Goal: Check status: Check status

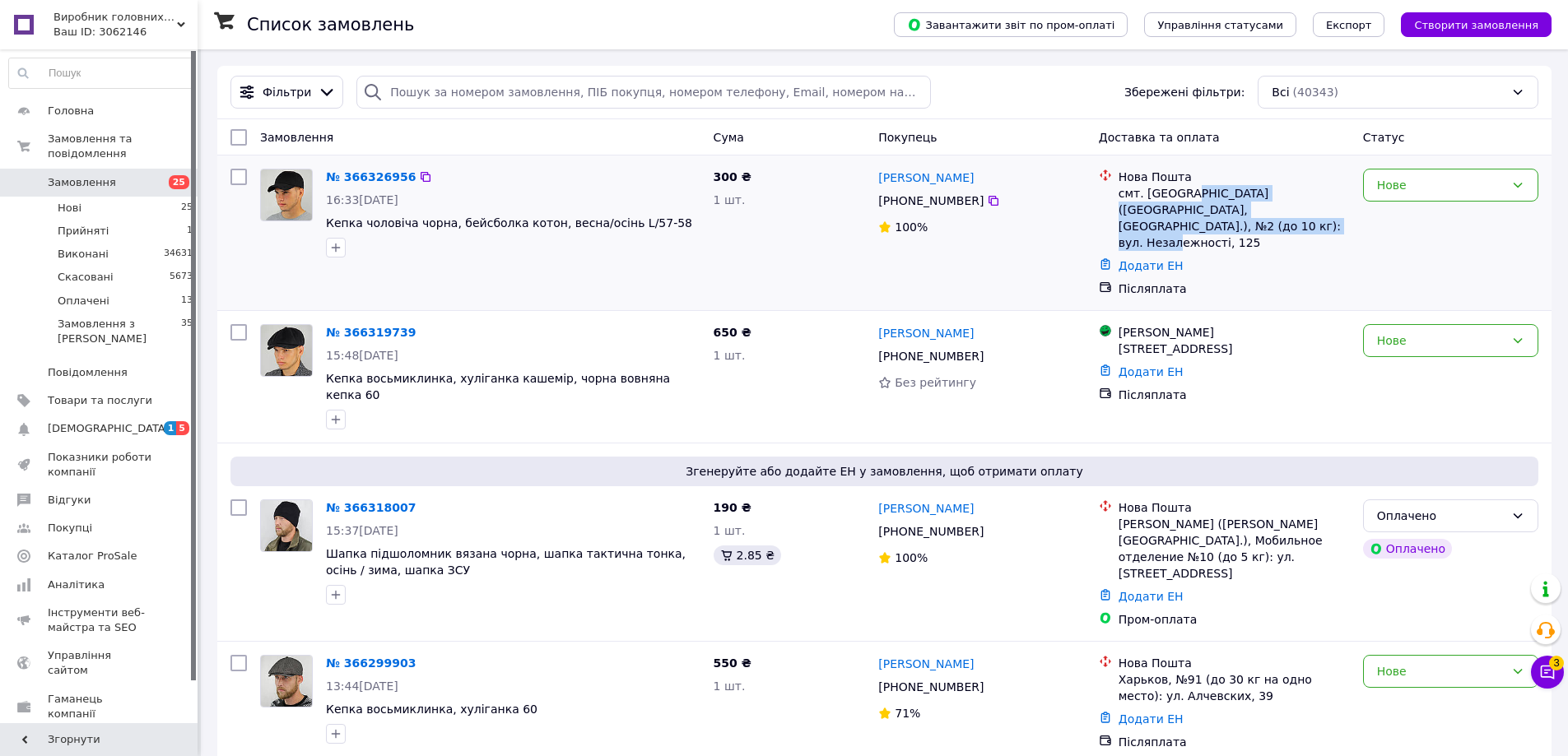
drag, startPoint x: 1186, startPoint y: 192, endPoint x: 1340, endPoint y: 225, distance: 157.5
click at [1340, 225] on div "смт. [GEOGRAPHIC_DATA] ([GEOGRAPHIC_DATA], [GEOGRAPHIC_DATA].), №2 (до 10 кг): …" at bounding box center [1235, 218] width 232 height 66
click at [1292, 255] on div "Додати ЕН" at bounding box center [1235, 265] width 238 height 23
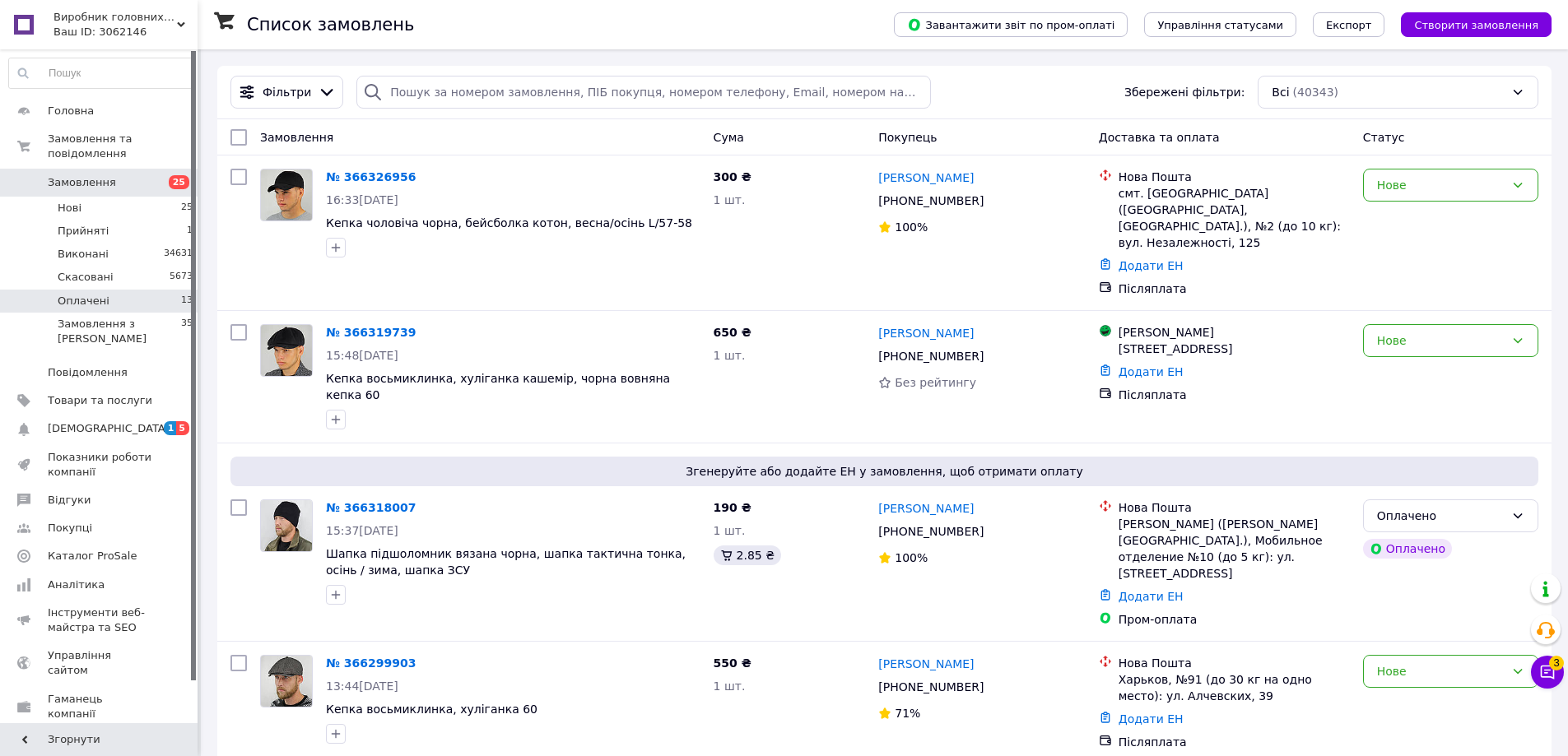
click at [100, 294] on span "Оплачені" at bounding box center [83, 301] width 52 height 15
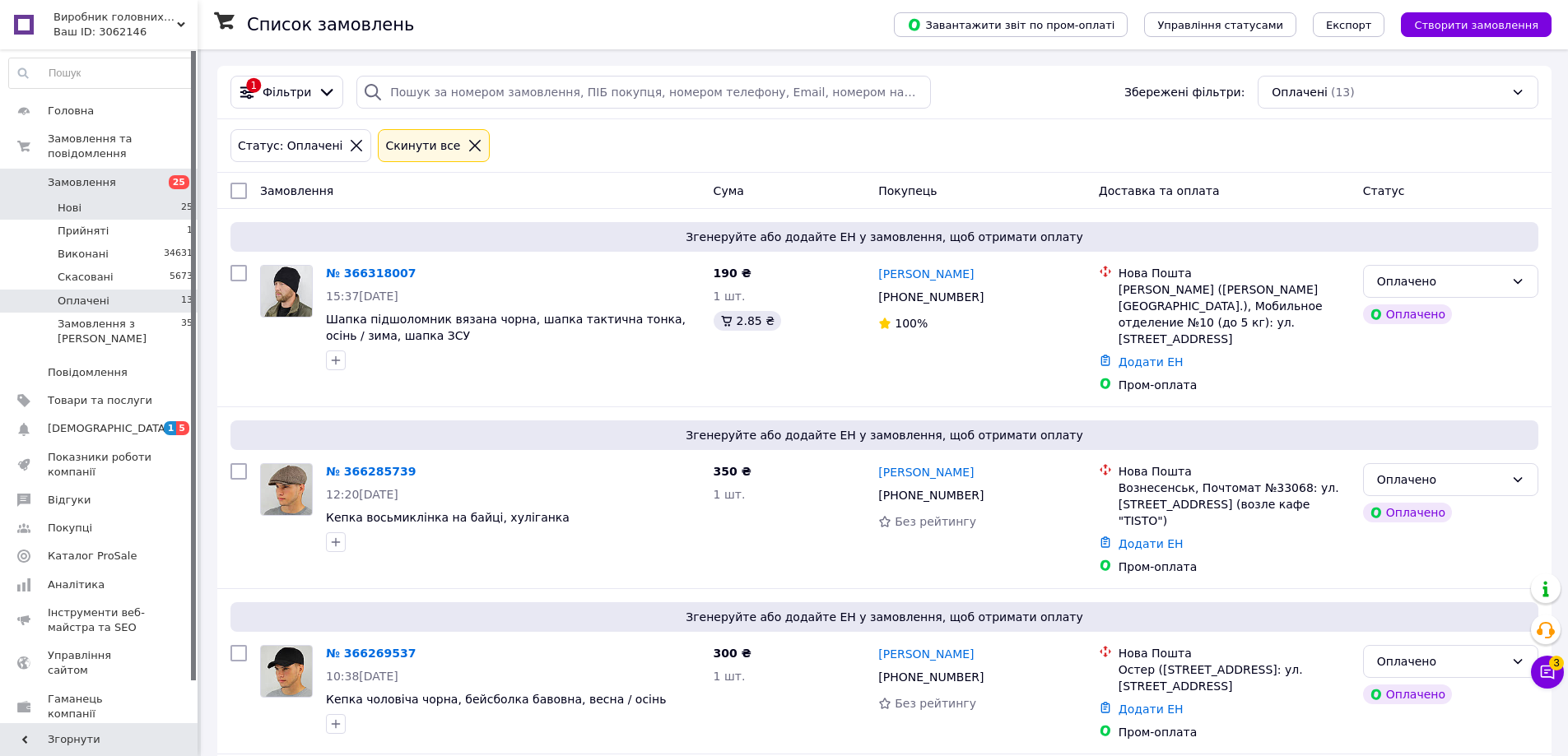
click at [68, 201] on span "Нові" at bounding box center [69, 209] width 24 height 15
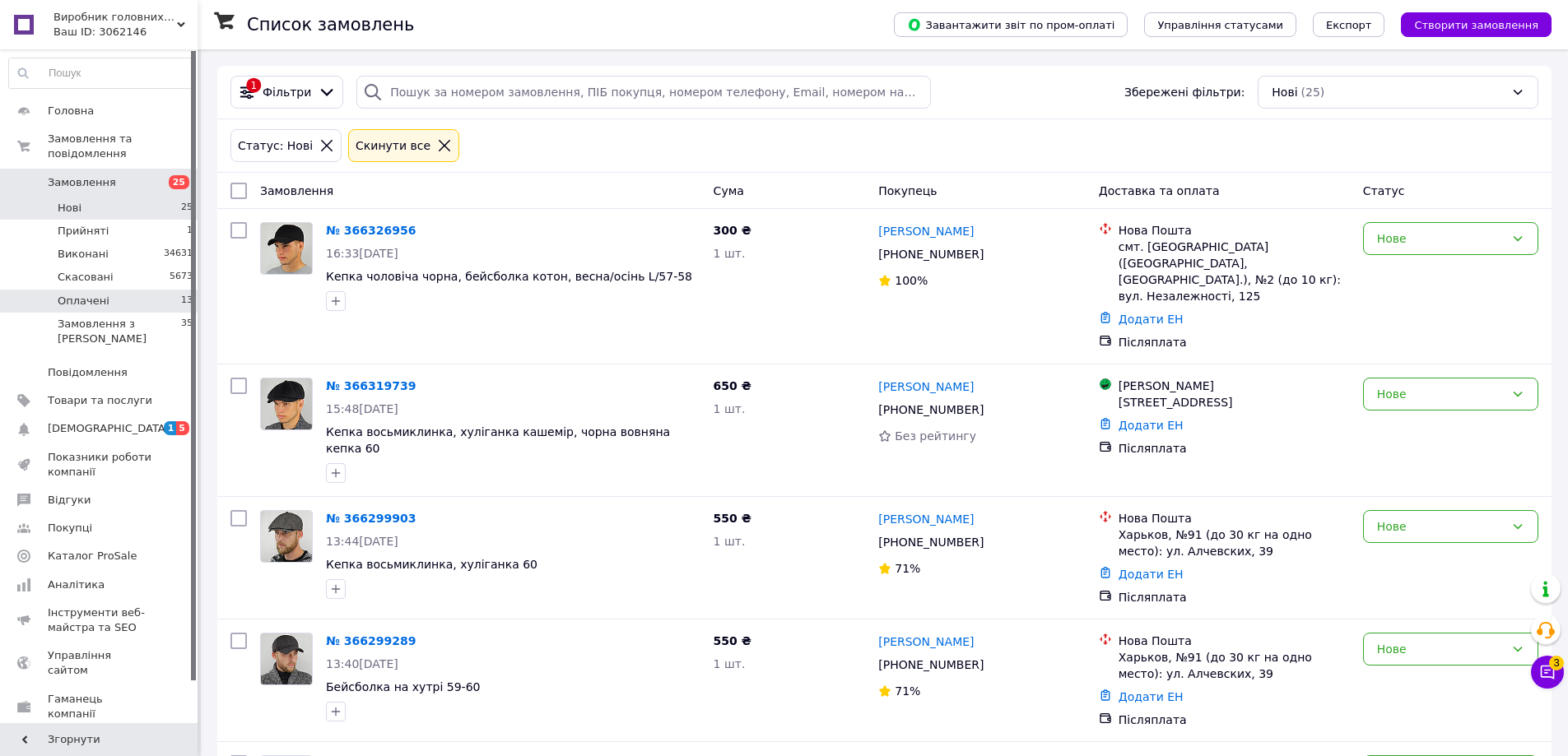
click at [106, 290] on li "Оплачені 13" at bounding box center [101, 301] width 202 height 23
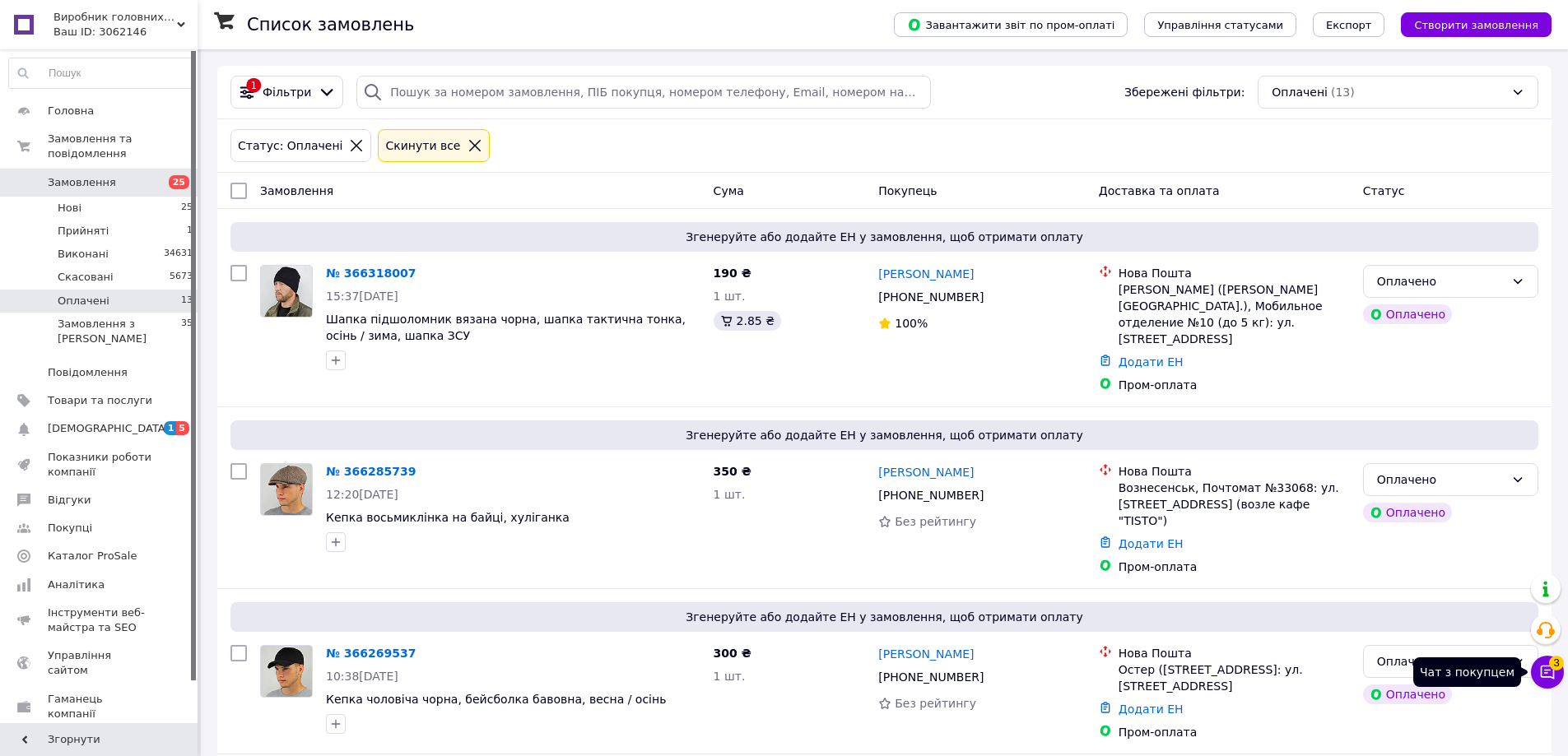
click at [1547, 671] on icon at bounding box center [1548, 673] width 14 height 14
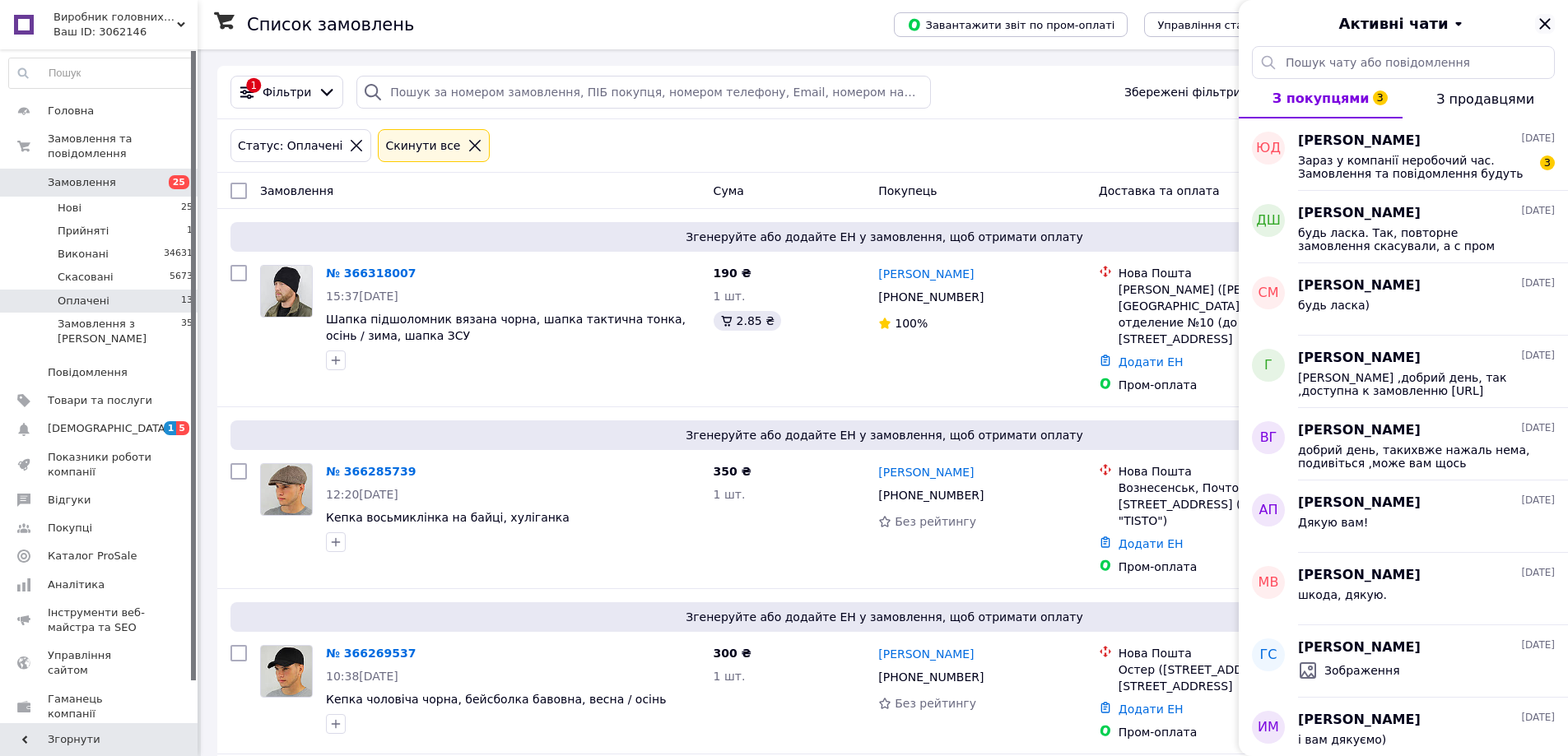
click at [1548, 23] on icon "Закрити" at bounding box center [1544, 24] width 19 height 19
